Goal: Task Accomplishment & Management: Use online tool/utility

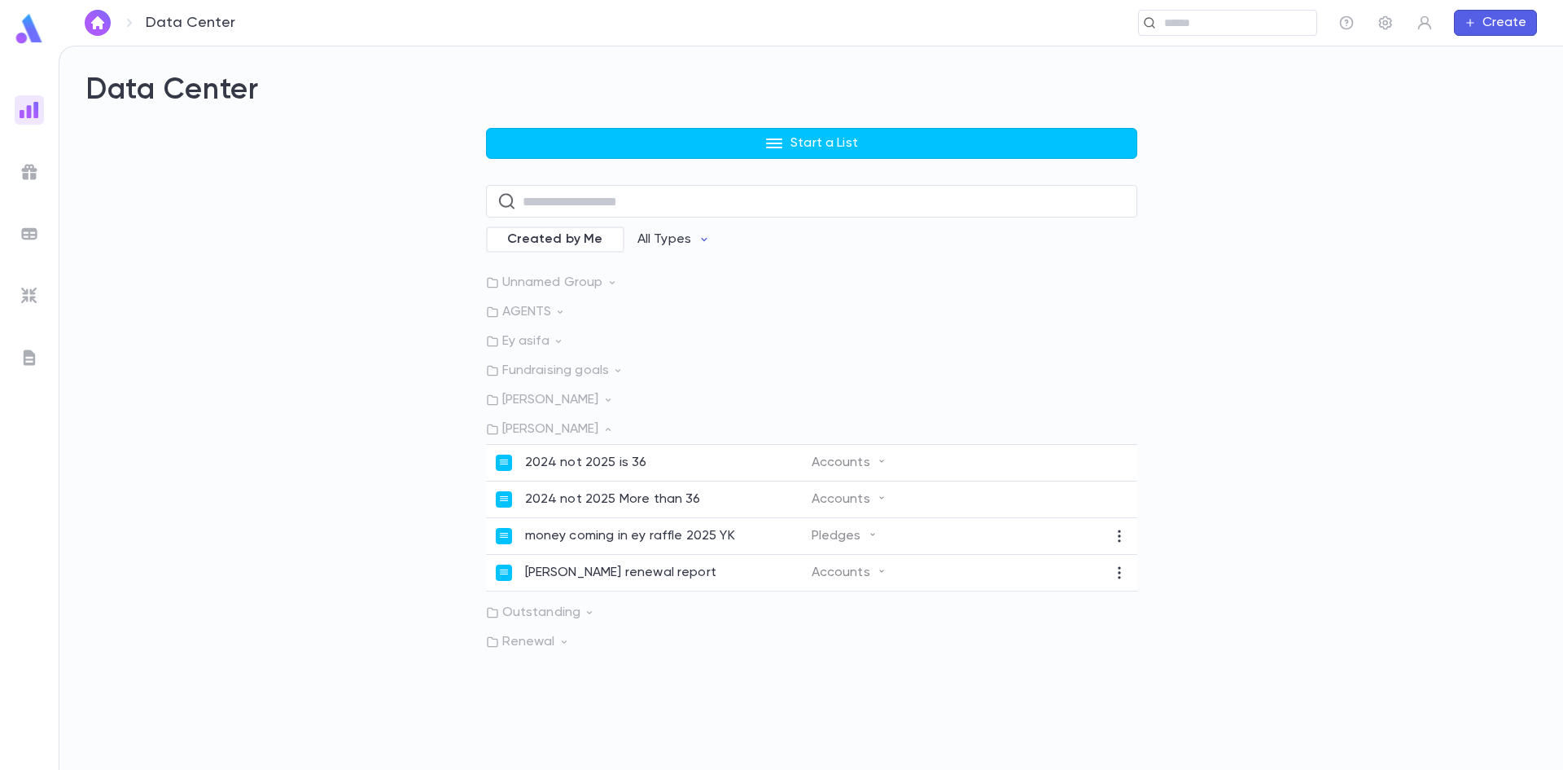
click at [844, 137] on p "Start a List" at bounding box center [825, 143] width 68 height 16
click at [546, 174] on li "Accounts" at bounding box center [815, 177] width 651 height 26
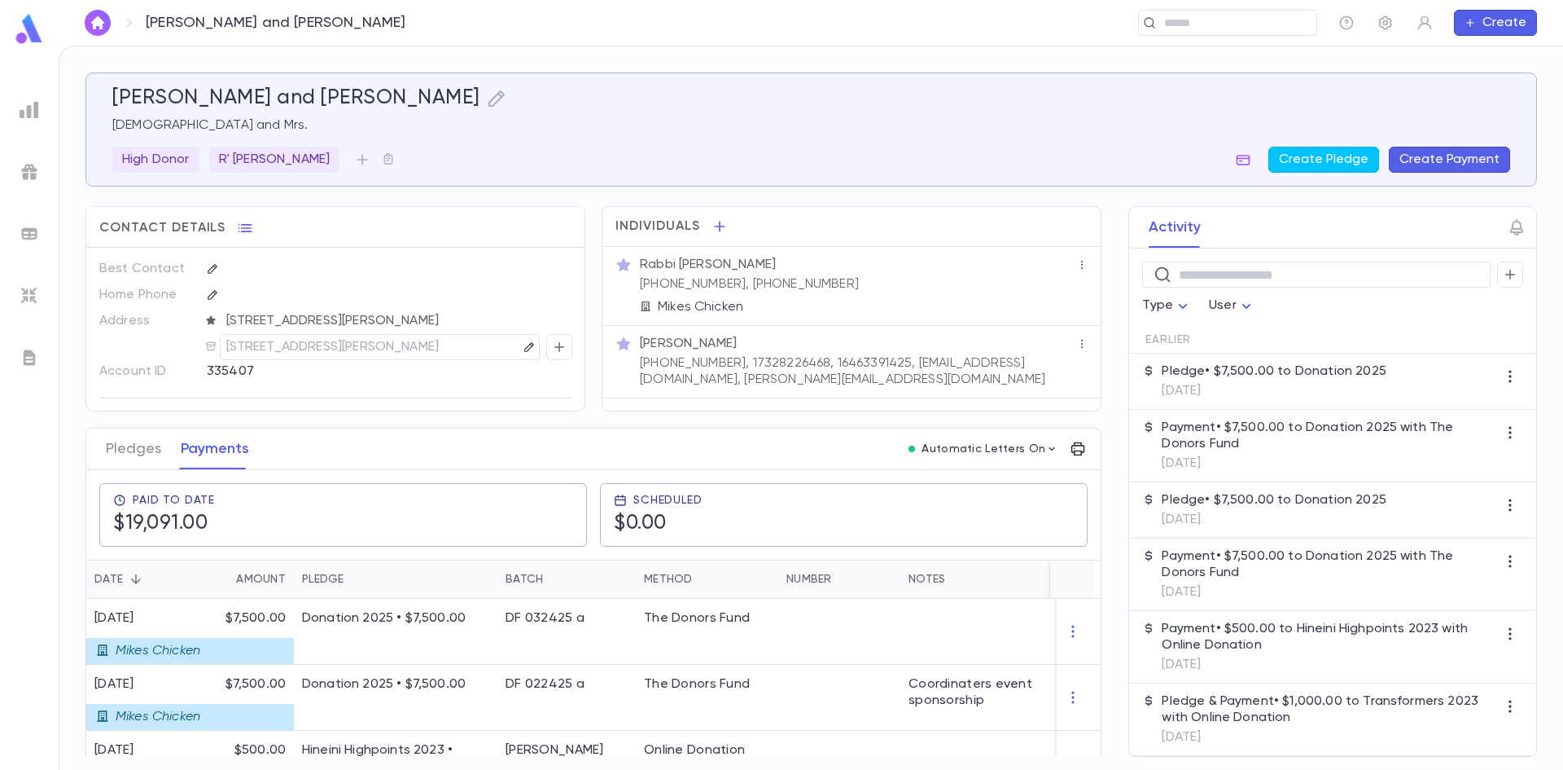
scroll to position [40, 0]
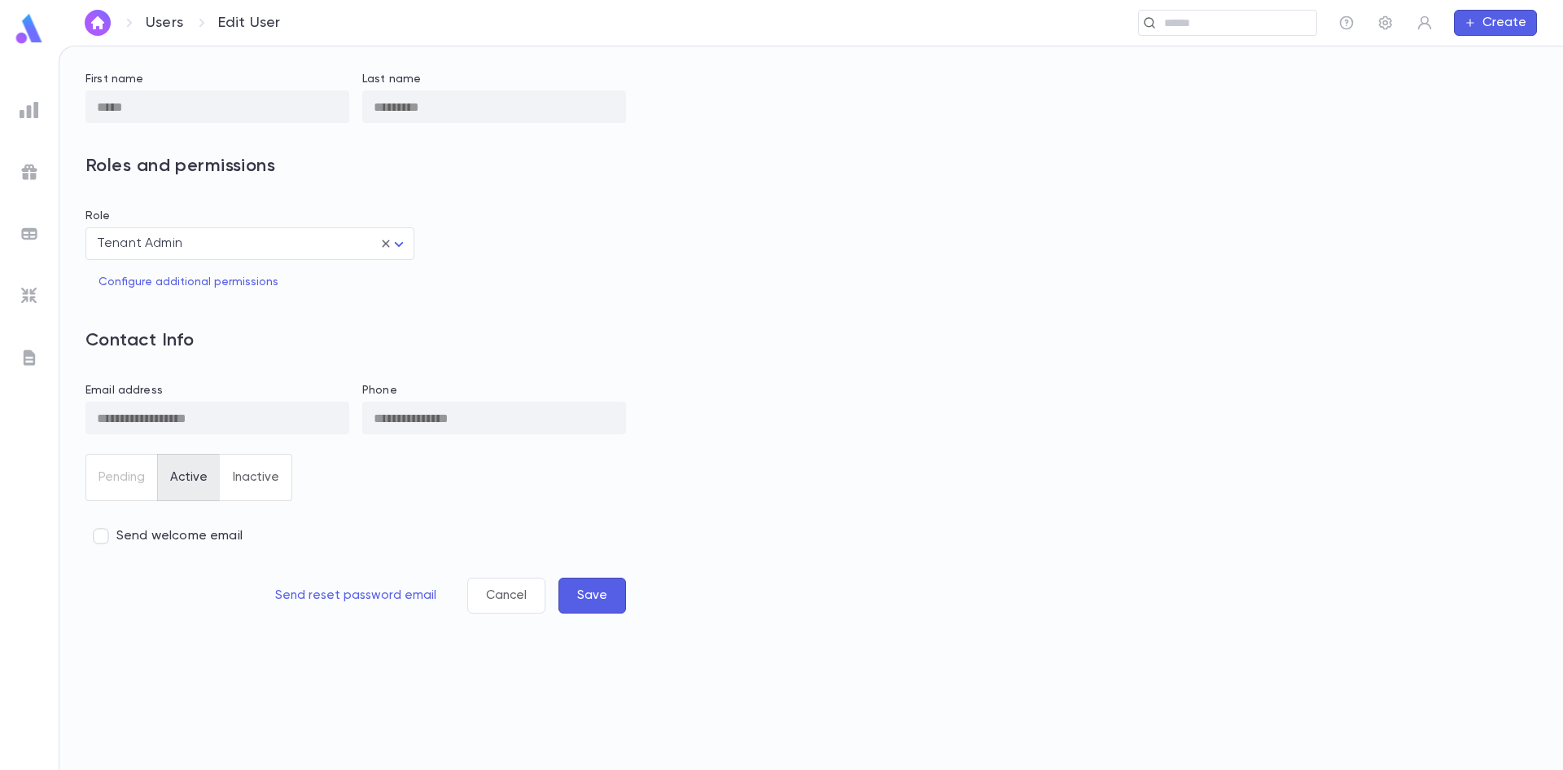
click at [65, 112] on div "**********" at bounding box center [811, 407] width 1504 height 723
